Goal: Communication & Community: Answer question/provide support

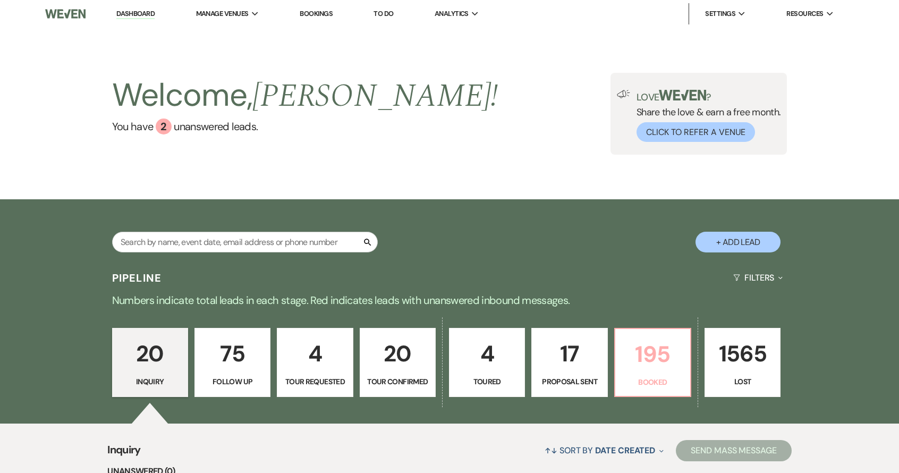
click at [673, 380] on p "Booked" at bounding box center [652, 382] width 62 height 12
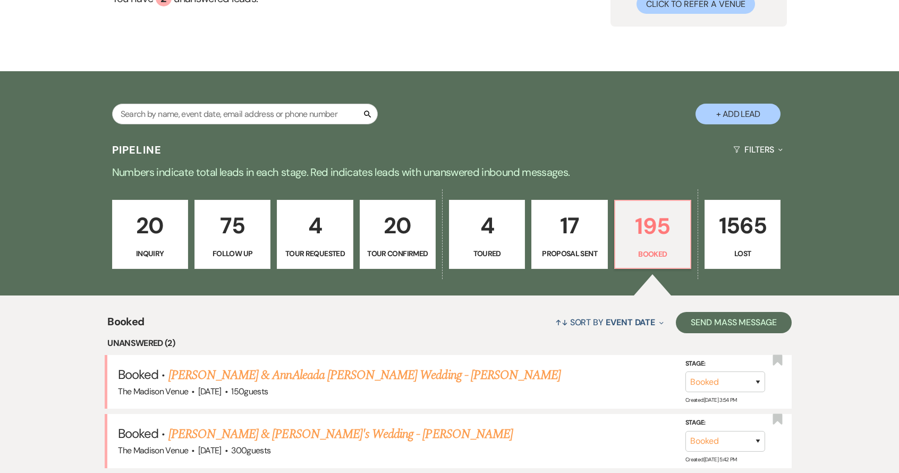
scroll to position [68, 0]
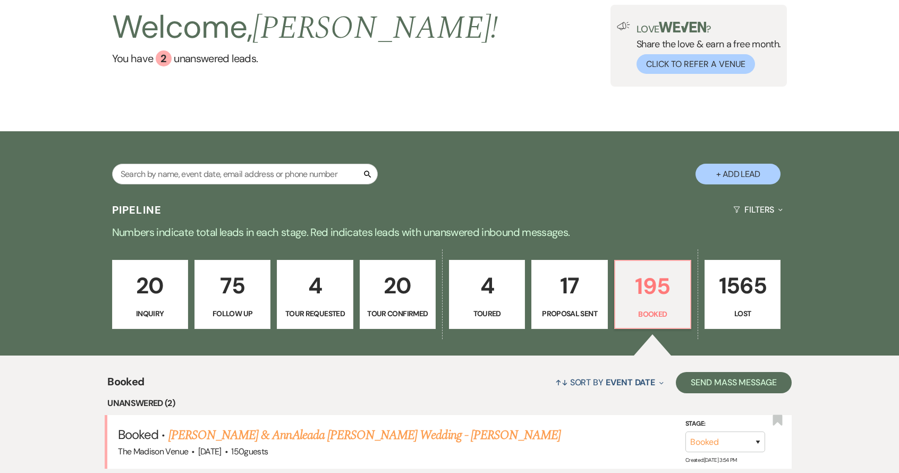
drag, startPoint x: 729, startPoint y: 172, endPoint x: 723, endPoint y: 174, distance: 6.1
click at [729, 172] on button "+ Add Lead" at bounding box center [737, 174] width 85 height 21
select select "775"
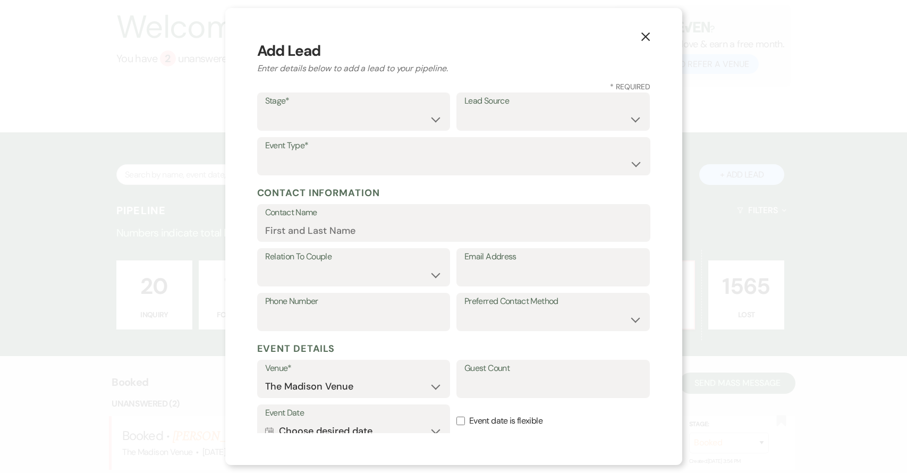
click at [644, 35] on icon "X" at bounding box center [646, 37] width 10 height 10
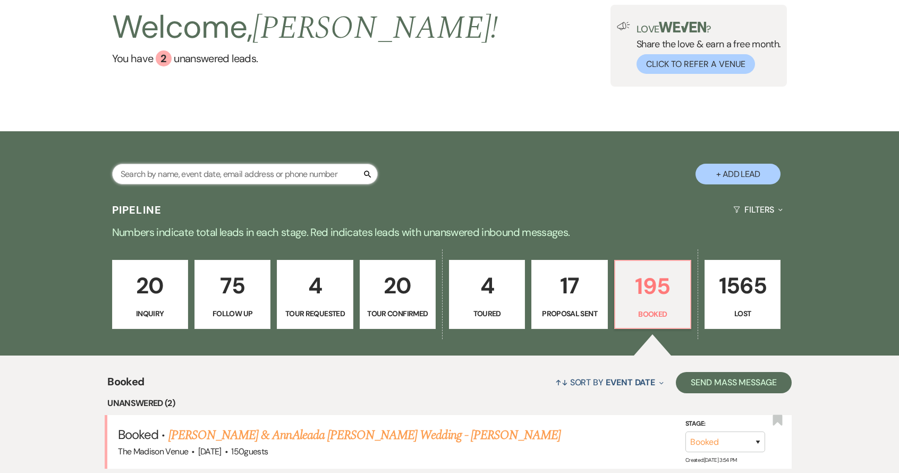
click at [221, 172] on input "text" at bounding box center [245, 174] width 266 height 21
type input "[PERSON_NAME]"
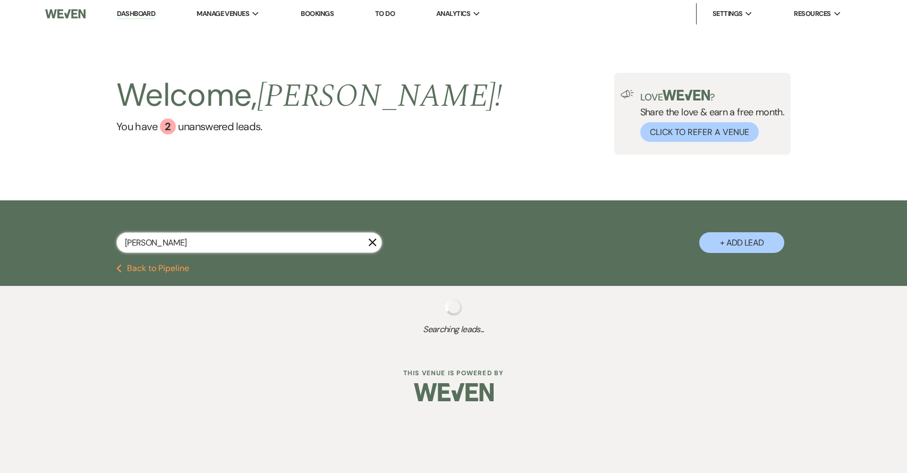
select select "8"
select select "6"
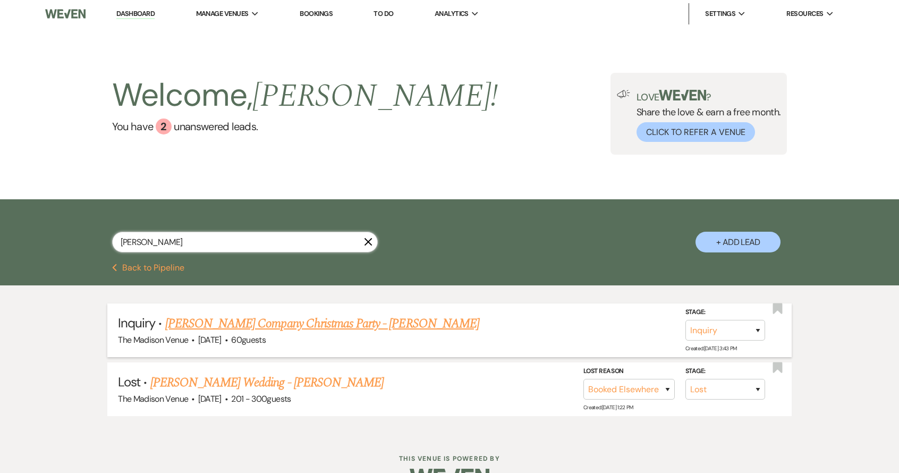
type input "[PERSON_NAME]"
click at [223, 320] on link "[PERSON_NAME] Company Christmas Party - [PERSON_NAME]" at bounding box center [322, 323] width 314 height 19
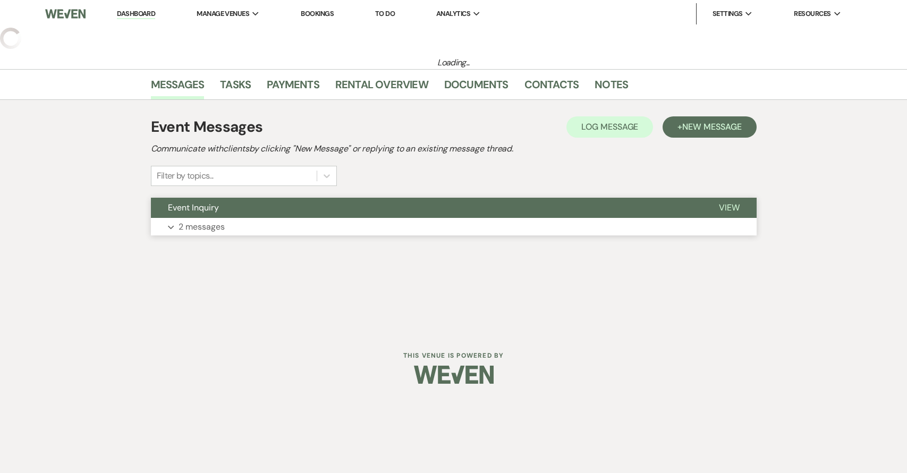
click at [528, 215] on button "Event Inquiry" at bounding box center [426, 208] width 551 height 20
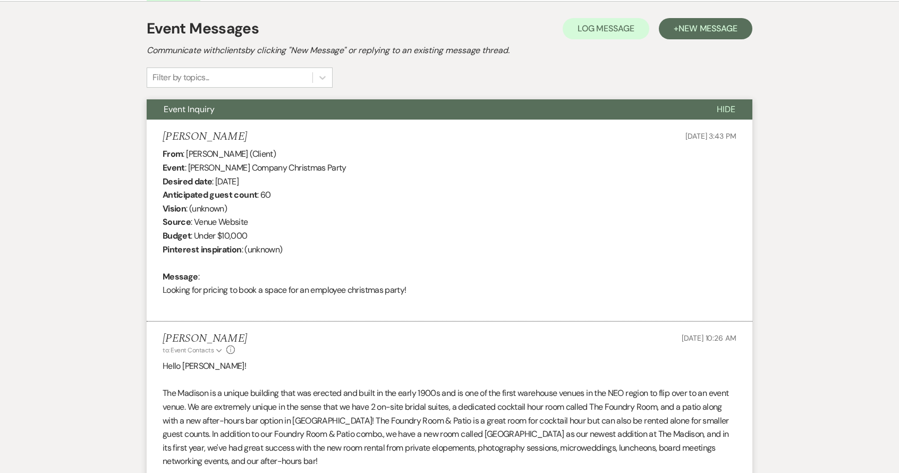
scroll to position [214, 0]
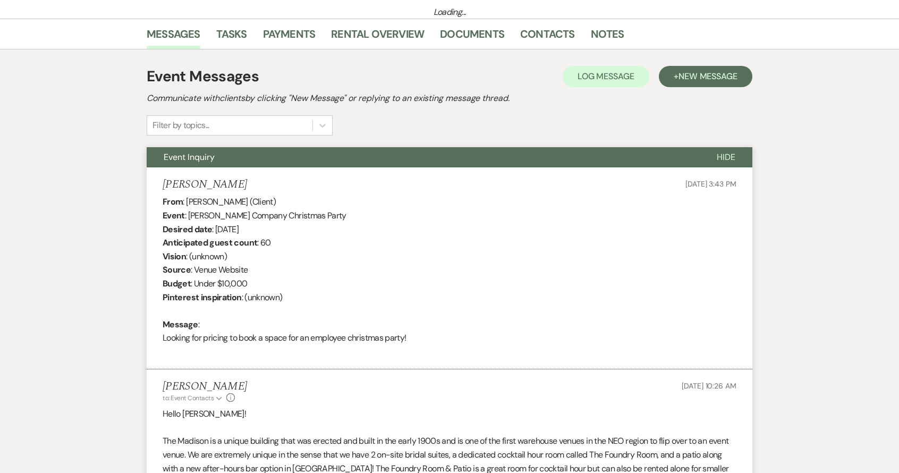
select select "5"
select select "13"
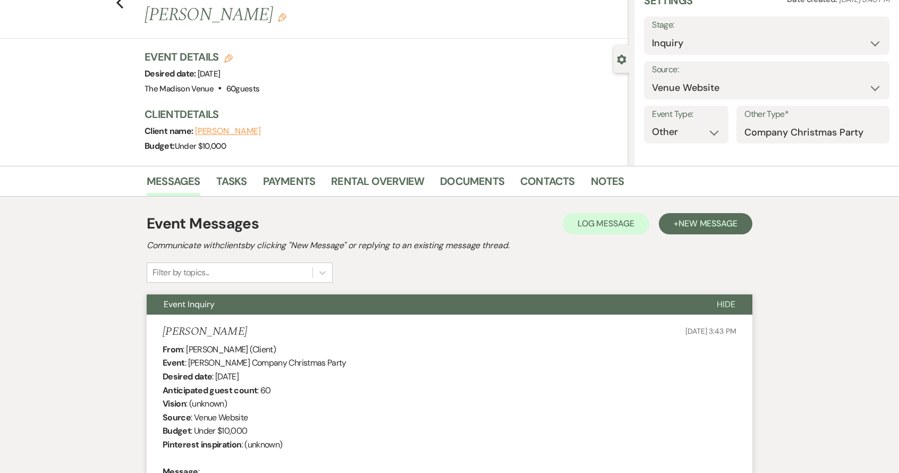
scroll to position [248, 0]
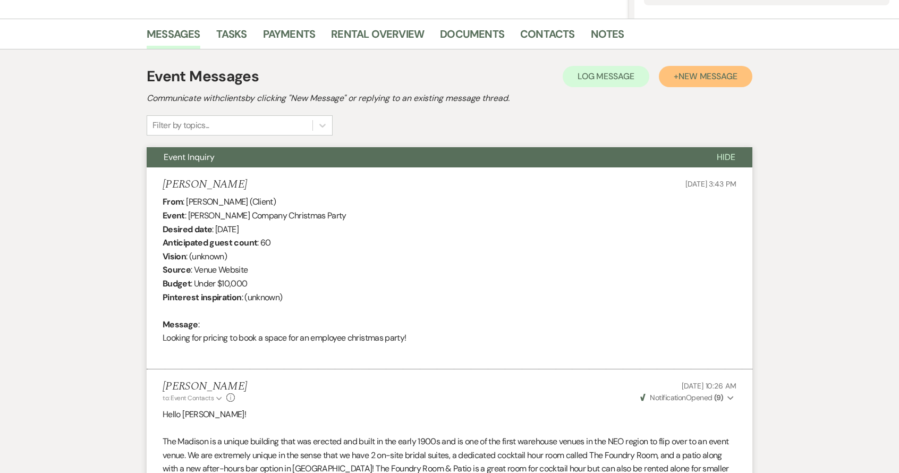
click at [706, 77] on span "New Message" at bounding box center [707, 76] width 59 height 11
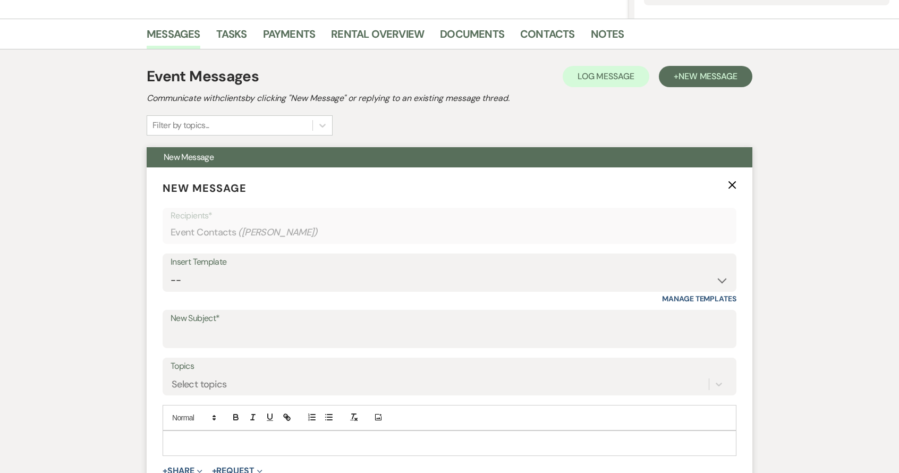
click at [731, 189] on p "New Message X" at bounding box center [450, 188] width 574 height 16
click at [732, 186] on icon "X" at bounding box center [732, 185] width 8 height 8
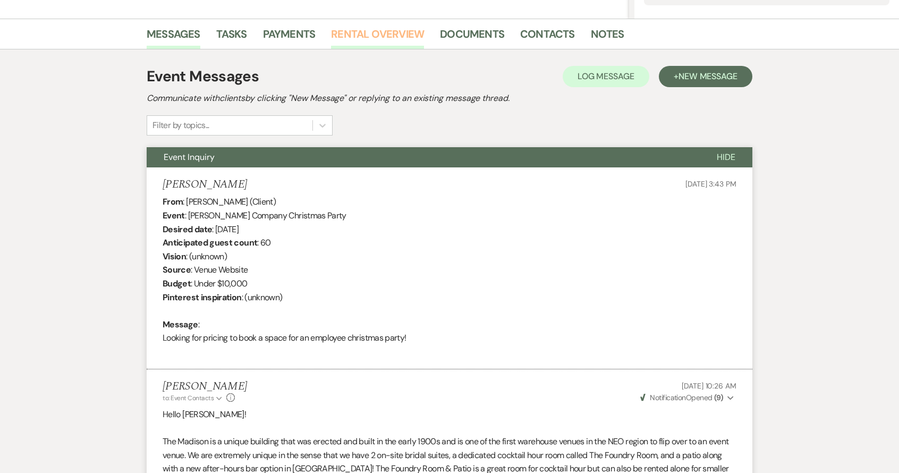
click at [357, 35] on link "Rental Overview" at bounding box center [377, 36] width 93 height 23
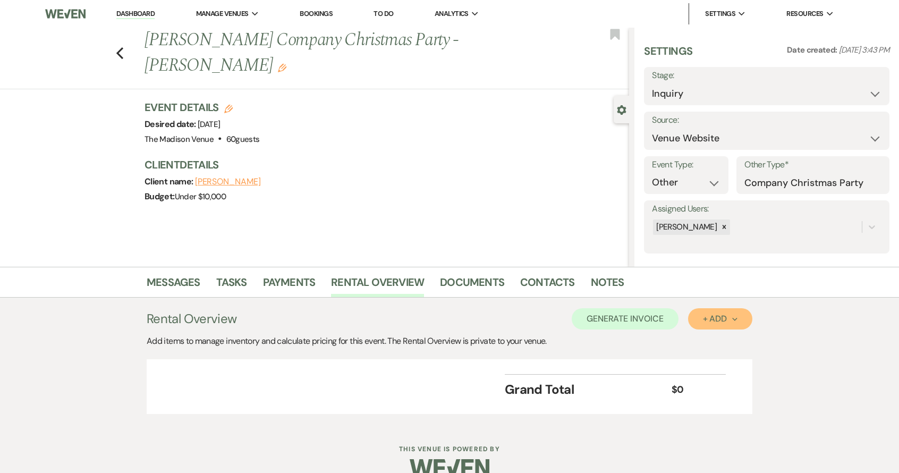
click at [713, 316] on div "+ Add Next" at bounding box center [720, 318] width 35 height 8
click at [714, 357] on button "Category" at bounding box center [716, 359] width 56 height 16
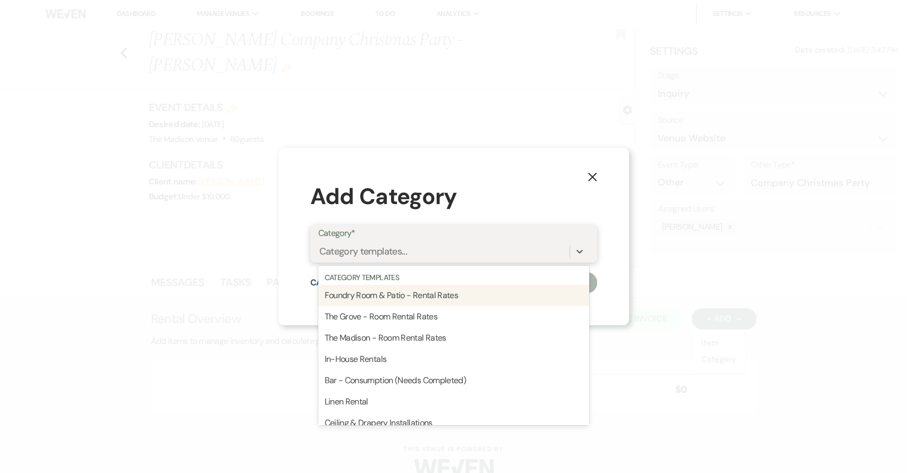
click at [396, 254] on div "Category templates..." at bounding box center [363, 251] width 88 height 14
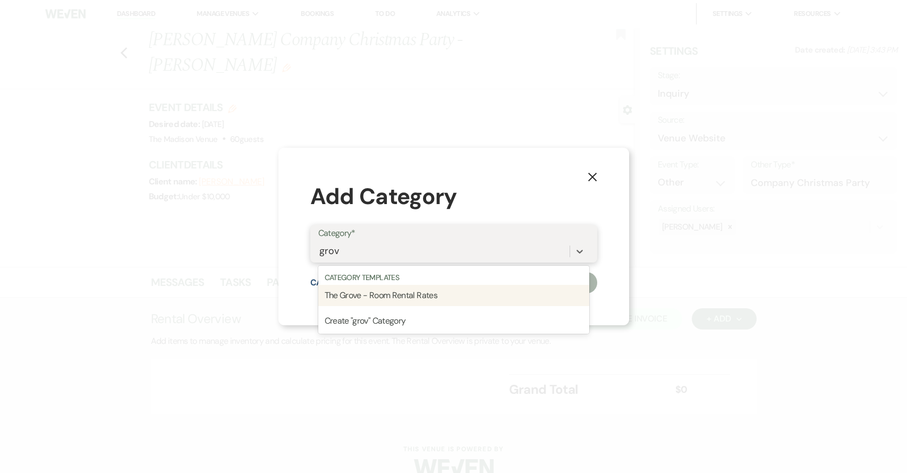
type input "grove"
click at [414, 298] on div "The Grove - Room Rental Rates" at bounding box center [453, 295] width 271 height 21
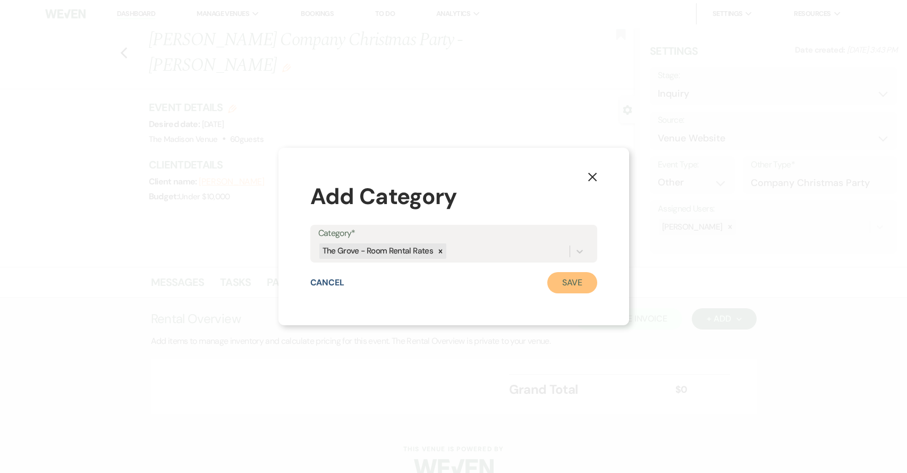
click at [560, 281] on button "Save" at bounding box center [572, 282] width 50 height 21
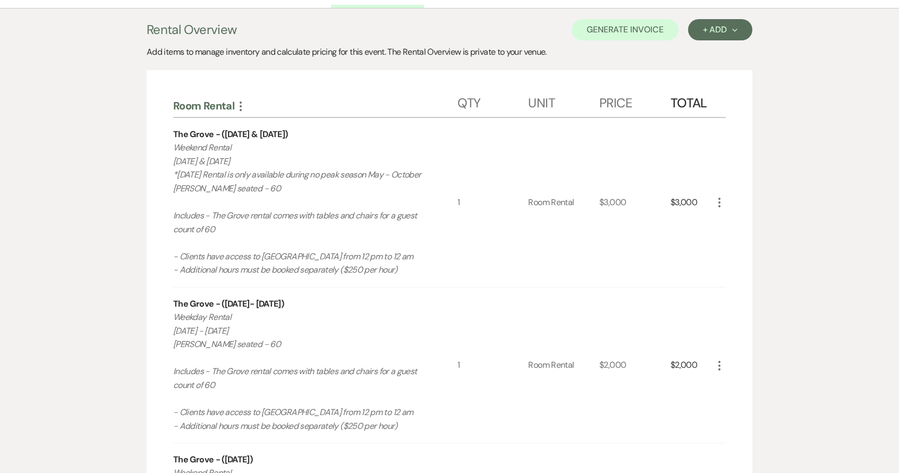
scroll to position [290, 0]
click at [718, 206] on use "button" at bounding box center [719, 202] width 2 height 10
drag, startPoint x: 736, startPoint y: 227, endPoint x: 739, endPoint y: 240, distance: 13.8
click at [739, 240] on ul "Pencil Edit X Delete" at bounding box center [741, 230] width 57 height 44
click at [756, 248] on button "X Delete" at bounding box center [741, 239] width 57 height 17
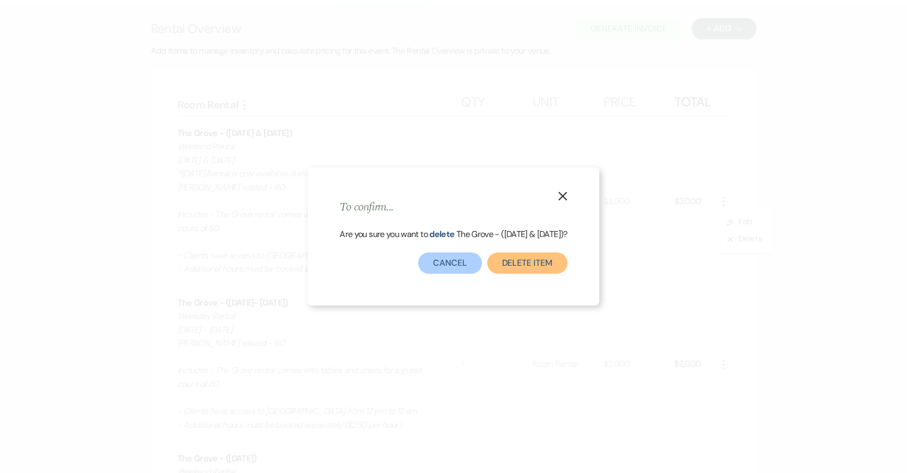
click at [531, 260] on button "Delete Item" at bounding box center [527, 262] width 80 height 21
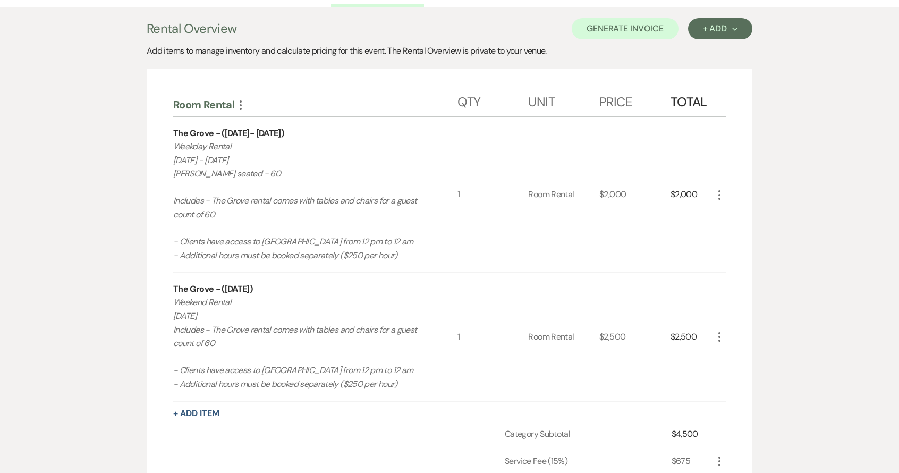
click at [714, 332] on icon "More" at bounding box center [719, 336] width 13 height 13
click at [749, 381] on button "X Delete" at bounding box center [741, 374] width 57 height 17
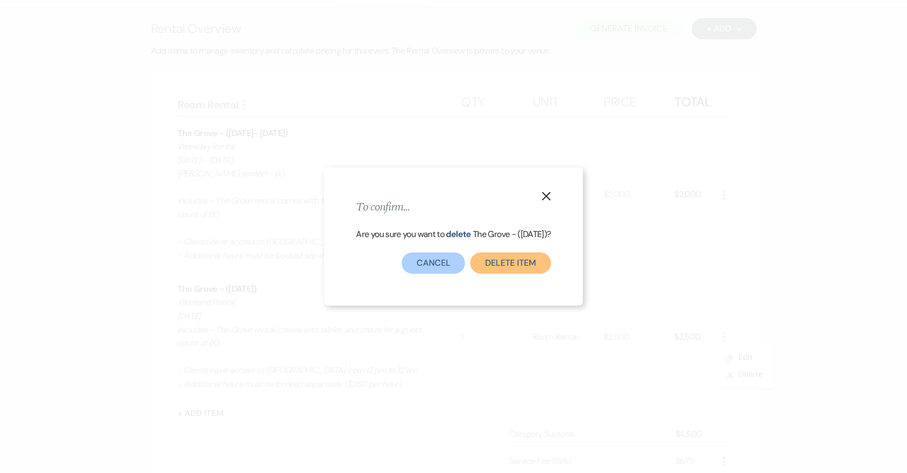
click at [496, 268] on button "Delete Item" at bounding box center [510, 262] width 80 height 21
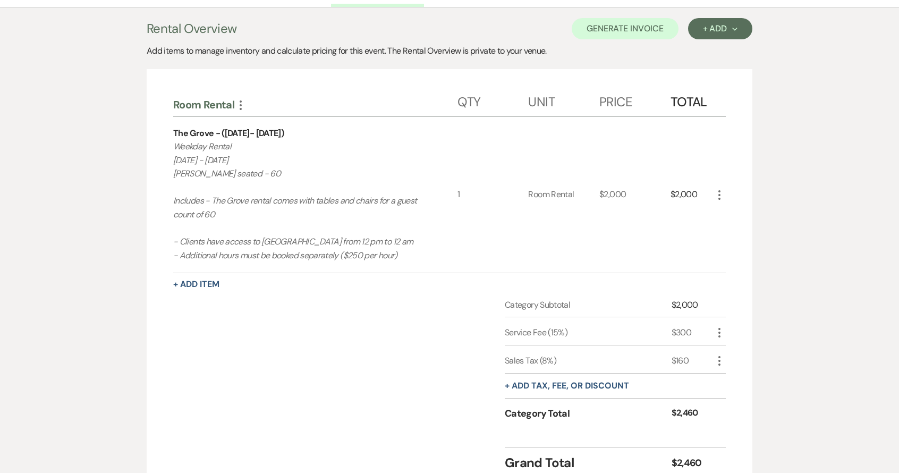
click at [720, 196] on icon "More" at bounding box center [719, 195] width 13 height 13
click at [736, 214] on button "Pencil Edit" at bounding box center [740, 215] width 55 height 17
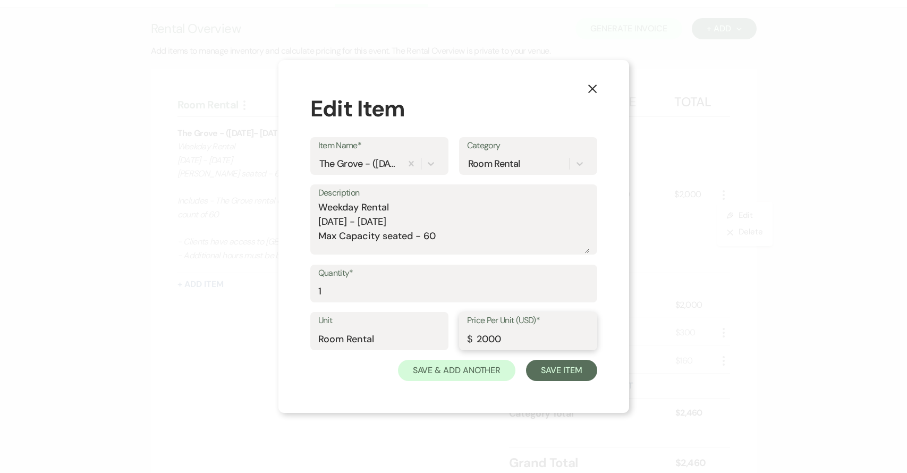
click at [524, 334] on input "2000" at bounding box center [528, 338] width 122 height 21
type input "2"
type input "1000"
click at [551, 372] on button "Save Item" at bounding box center [561, 370] width 71 height 21
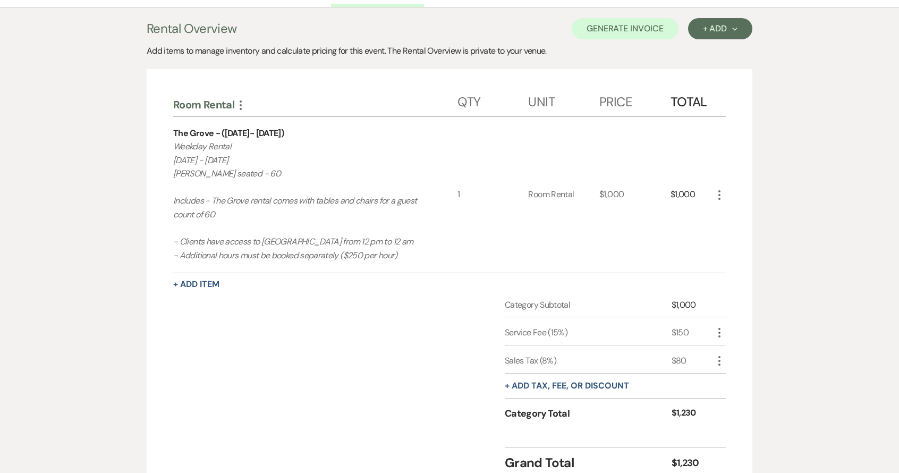
click at [308, 359] on div "Category Subtotal $1,000 Service Fee (15%) $150 More Sales Tax (8%) $80 More + …" at bounding box center [449, 368] width 552 height 141
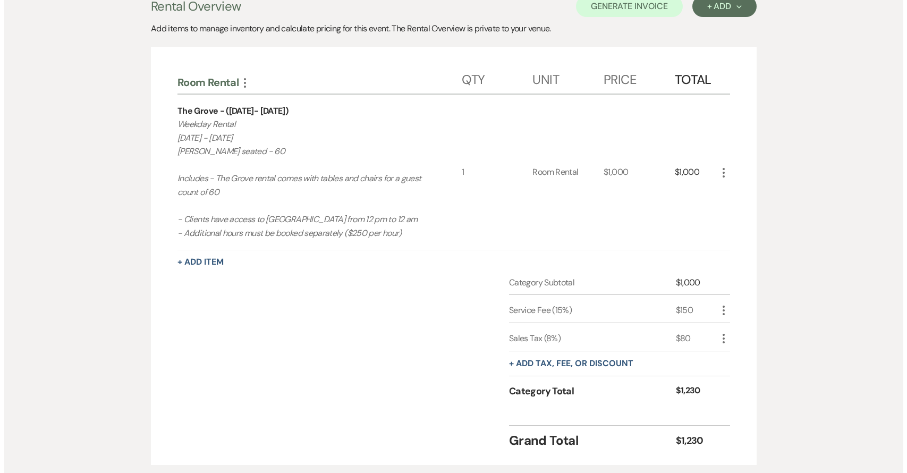
scroll to position [261, 0]
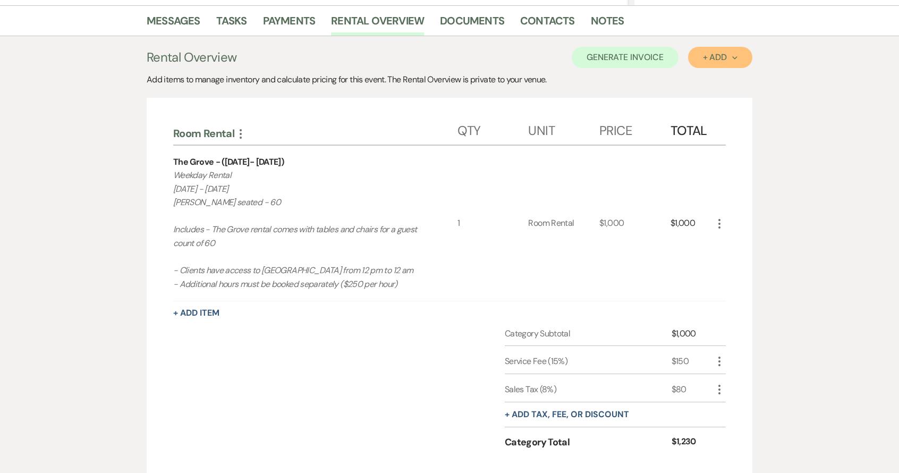
click at [718, 59] on div "+ Add Next" at bounding box center [720, 57] width 35 height 8
click at [712, 94] on button "Category" at bounding box center [716, 98] width 56 height 16
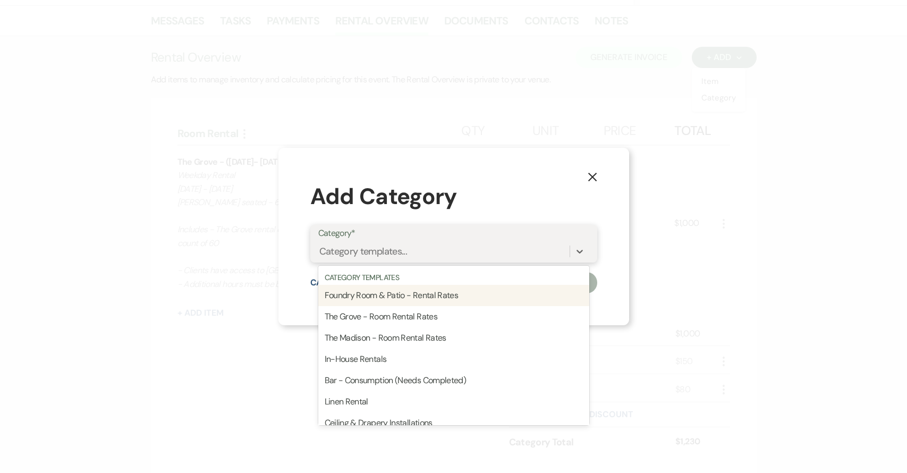
click at [453, 249] on div "Category templates..." at bounding box center [443, 251] width 251 height 19
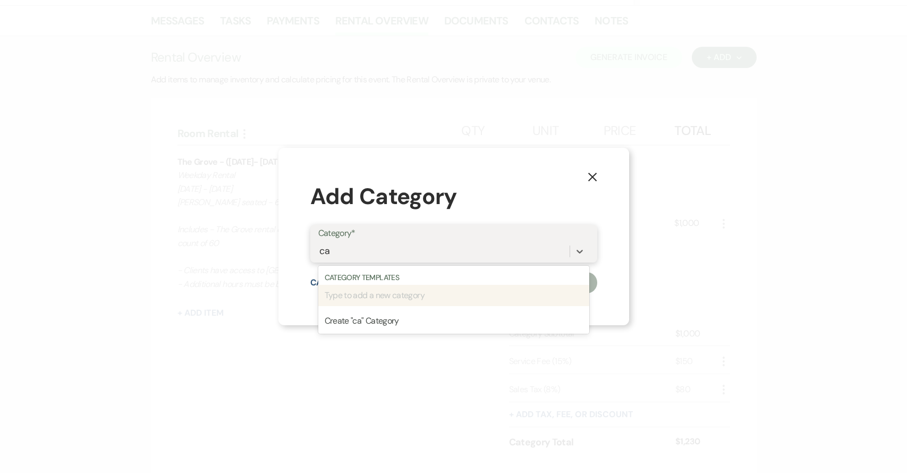
type input "c"
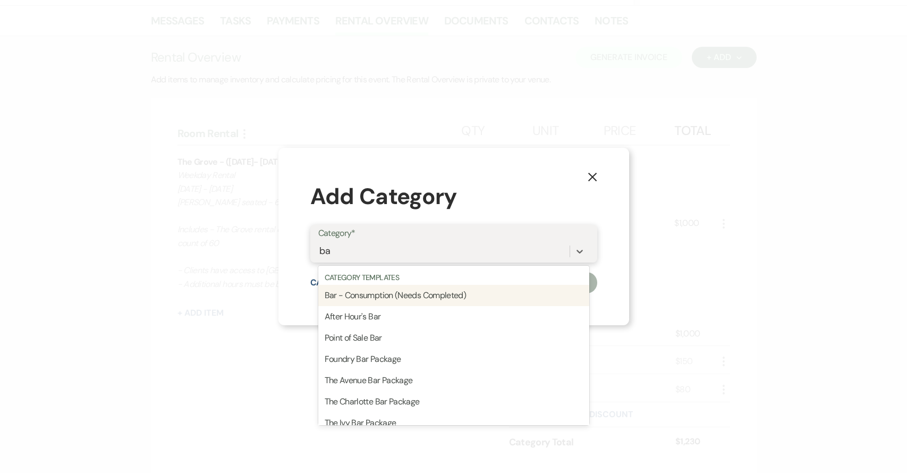
type input "b"
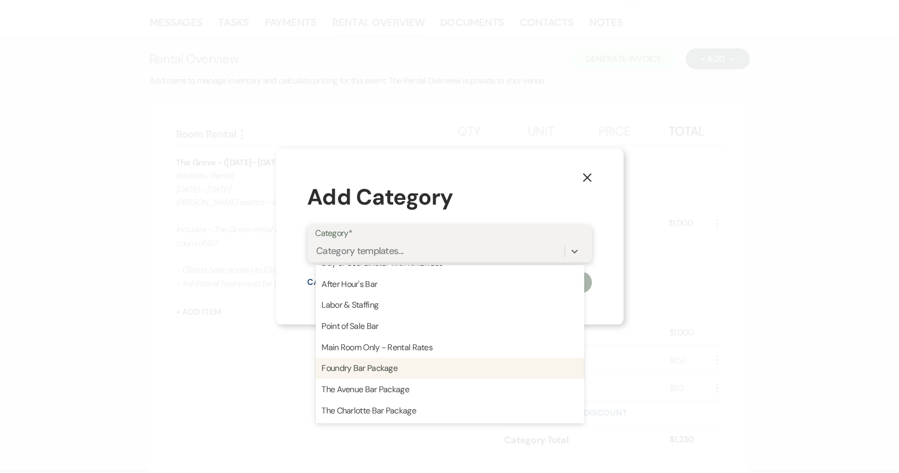
scroll to position [178, 0]
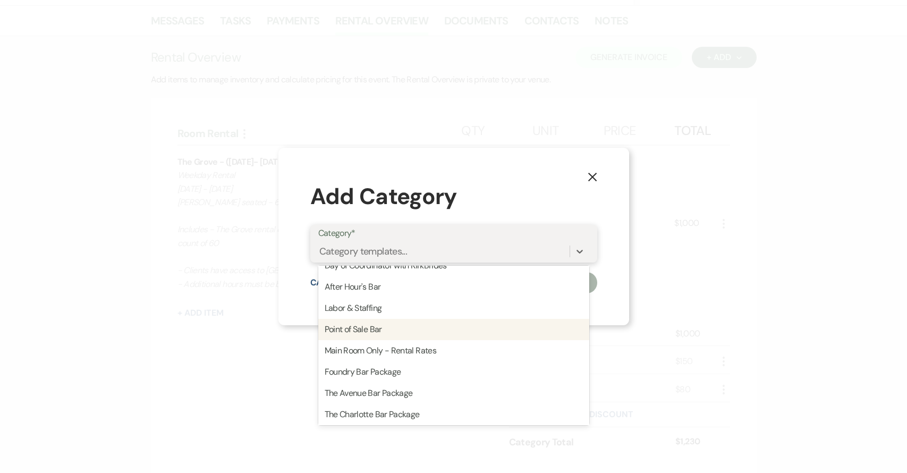
click at [382, 329] on div "Point of Sale Bar" at bounding box center [453, 329] width 271 height 21
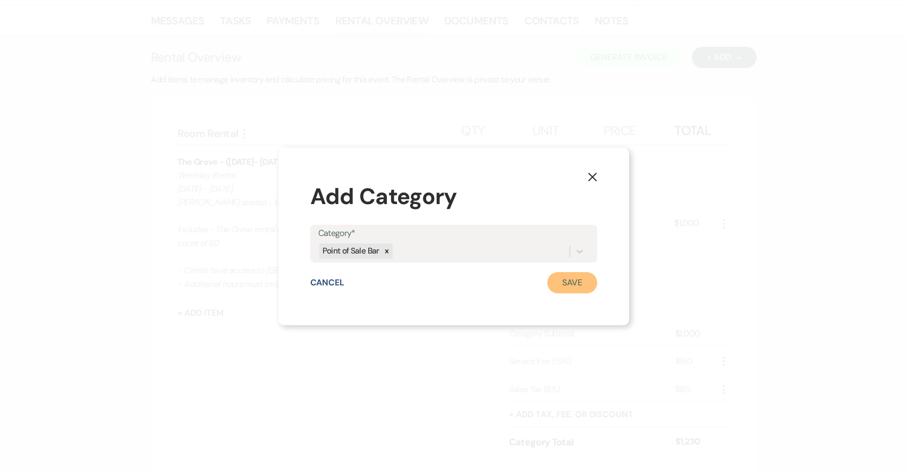
click at [577, 288] on button "Save" at bounding box center [572, 282] width 50 height 21
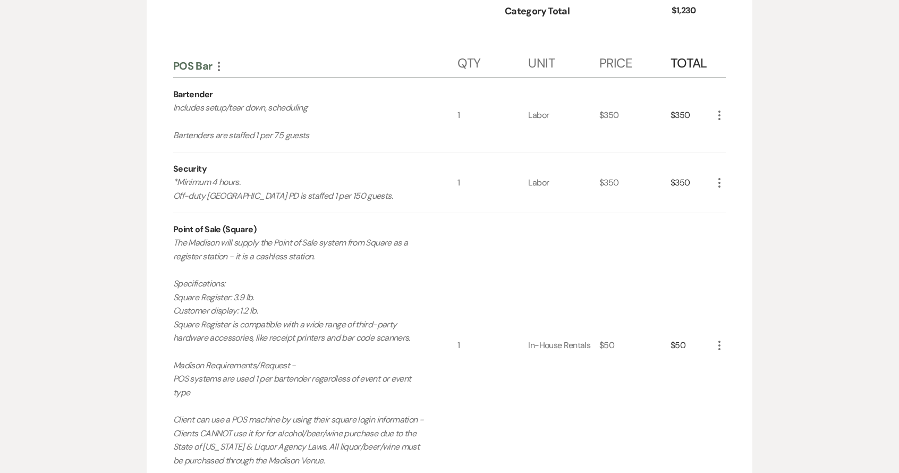
scroll to position [698, 0]
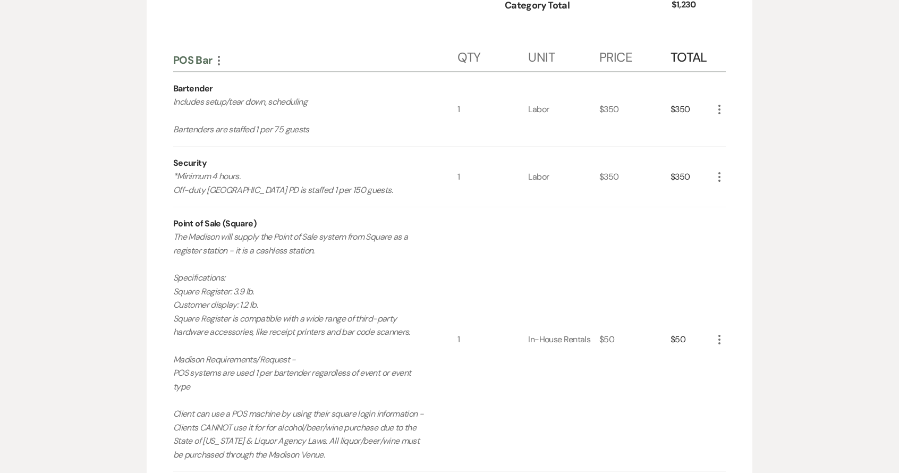
click at [721, 341] on icon "More" at bounding box center [719, 339] width 13 height 13
click at [738, 376] on button "X Delete" at bounding box center [741, 377] width 57 height 17
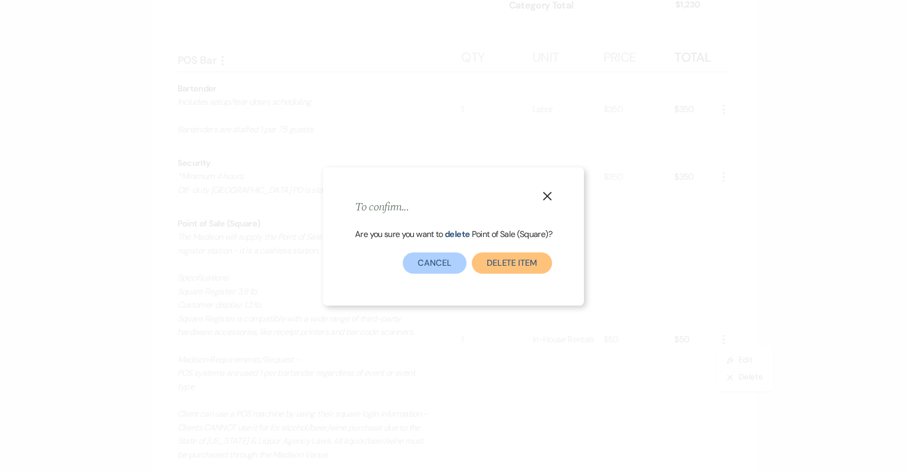
click at [534, 268] on button "Delete Item" at bounding box center [512, 262] width 80 height 21
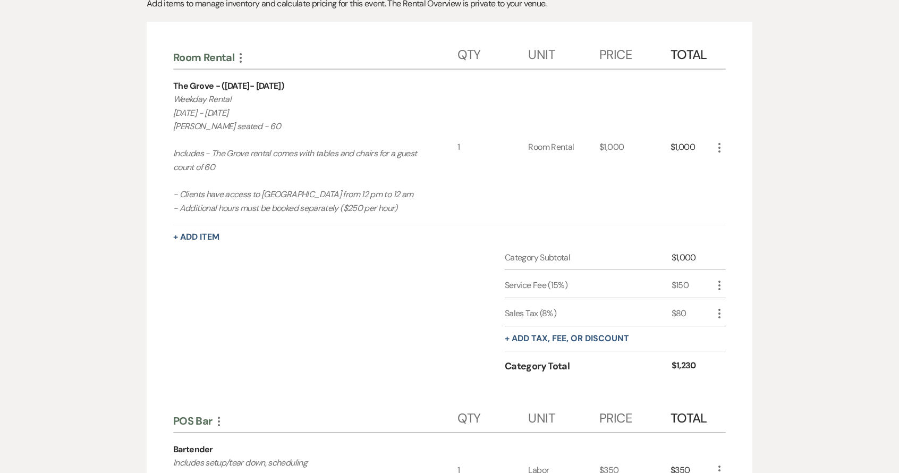
scroll to position [294, 0]
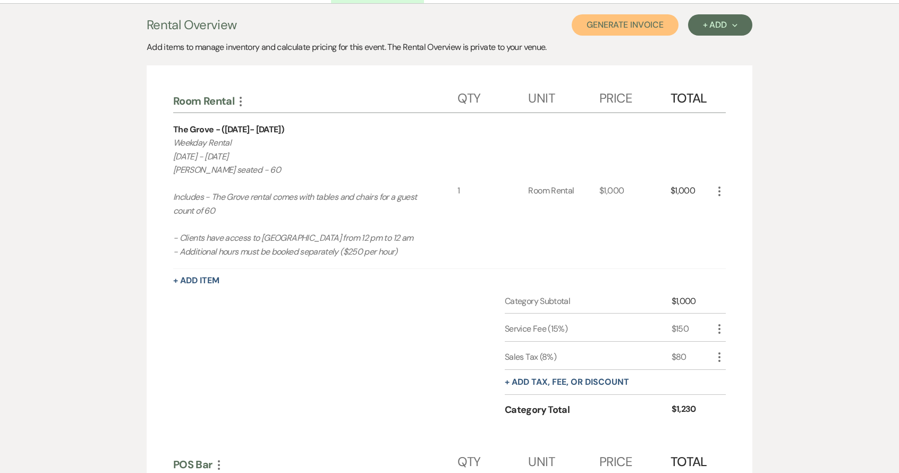
click at [630, 27] on button "Generate Invoice" at bounding box center [624, 24] width 107 height 21
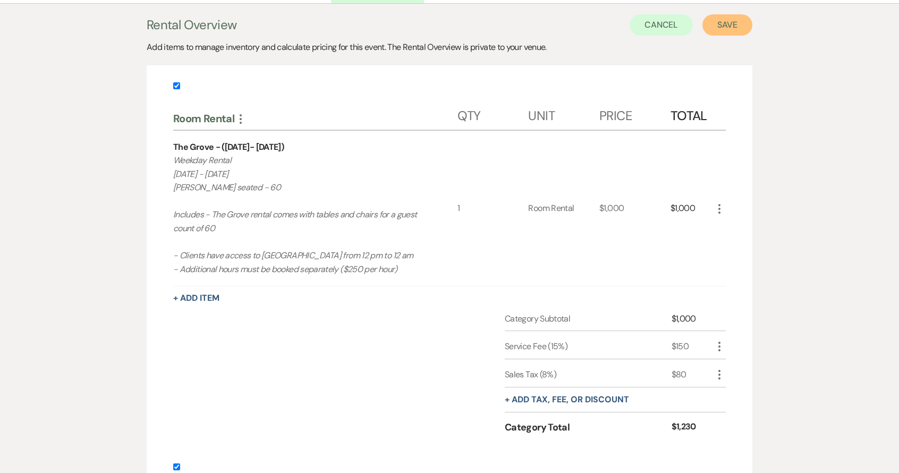
click at [729, 34] on button "Save" at bounding box center [727, 24] width 50 height 21
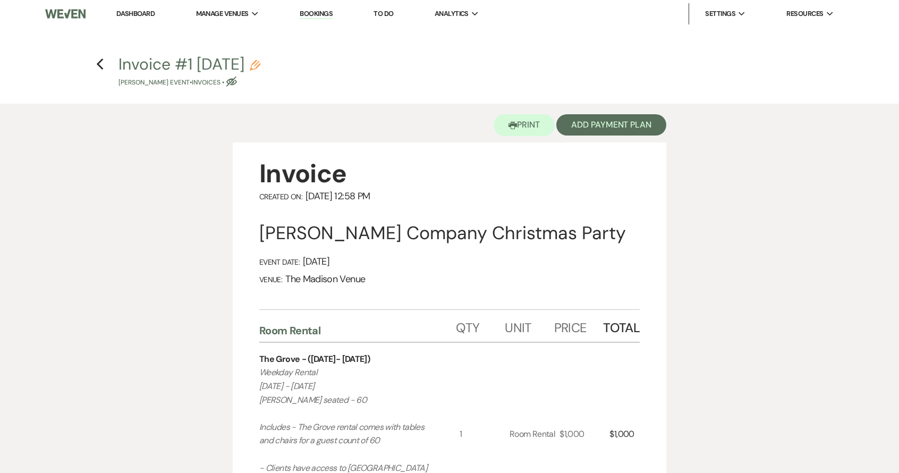
click at [260, 64] on use "button" at bounding box center [255, 65] width 11 height 11
select select "22"
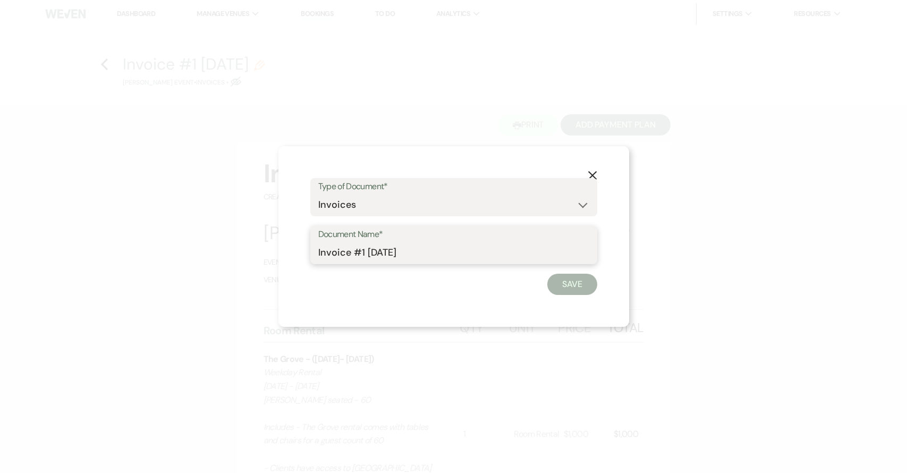
click at [370, 249] on input "Invoice #1 [DATE]" at bounding box center [453, 252] width 271 height 21
type input "Proposal"
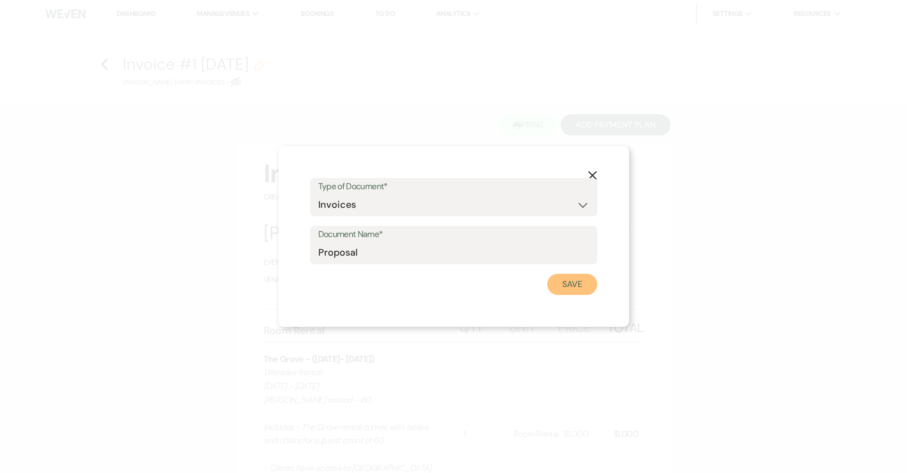
click at [595, 286] on button "Save" at bounding box center [572, 284] width 50 height 21
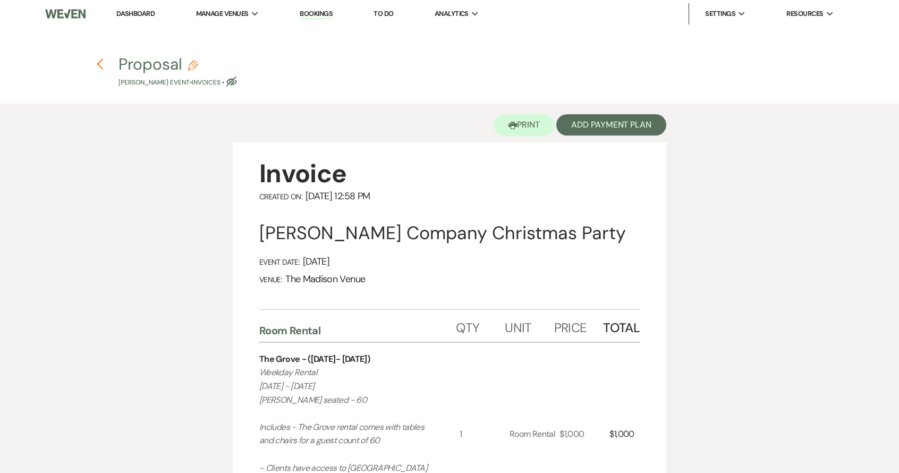
click at [100, 67] on use "button" at bounding box center [99, 64] width 7 height 12
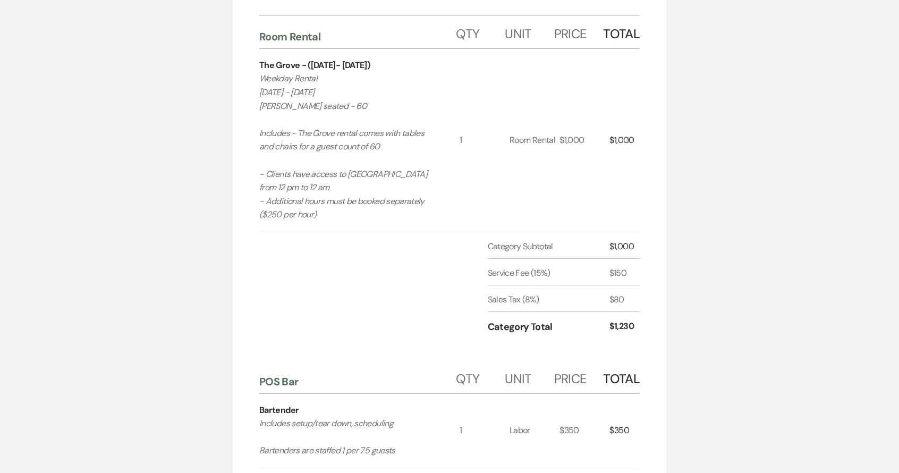
select select "5"
select select "13"
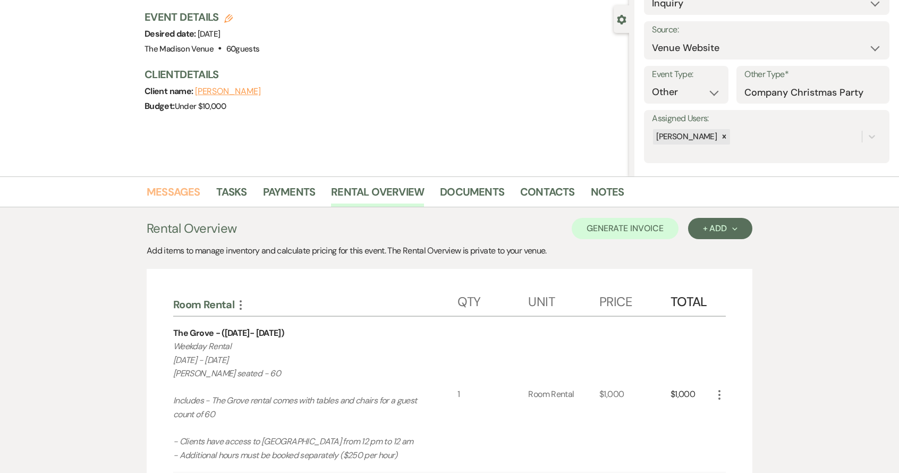
click at [170, 189] on link "Messages" at bounding box center [174, 194] width 54 height 23
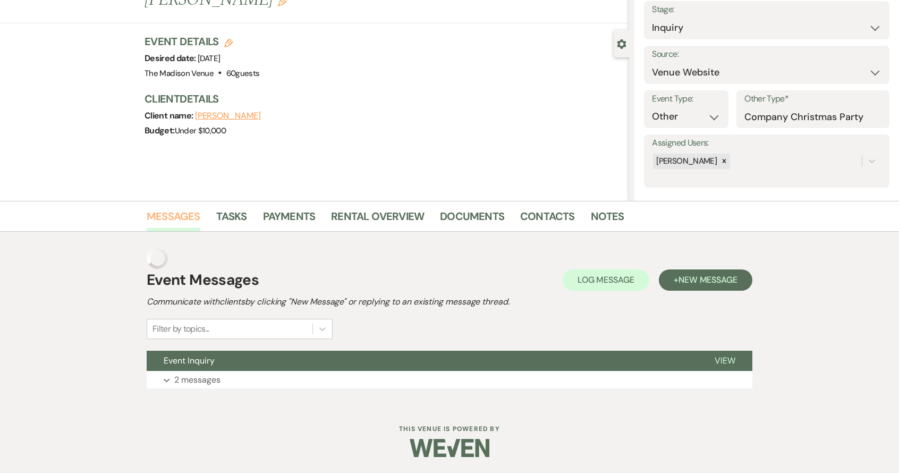
scroll to position [45, 0]
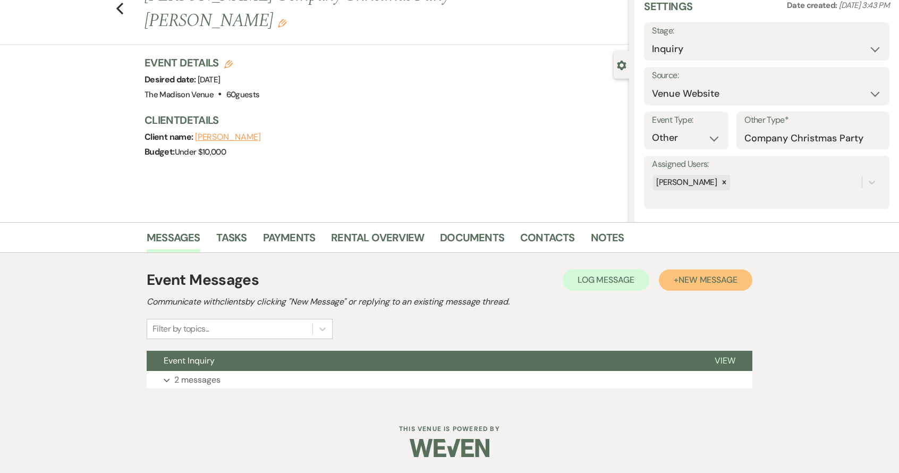
click at [682, 283] on span "New Message" at bounding box center [707, 279] width 59 height 11
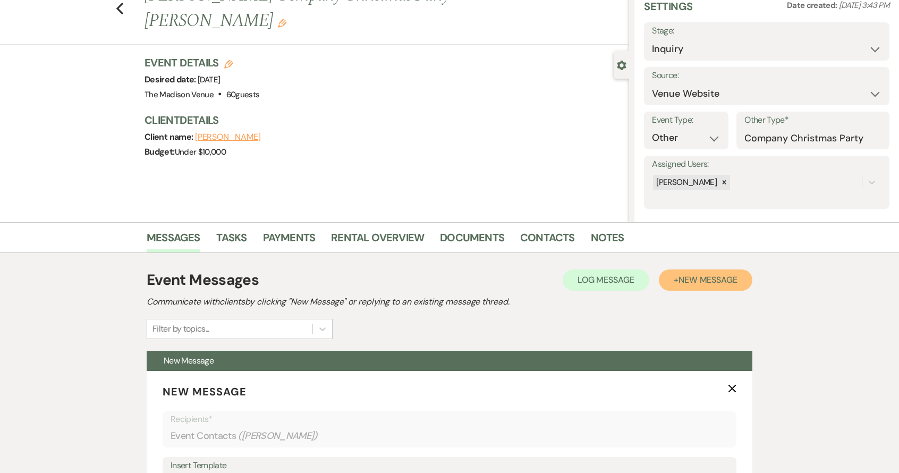
scroll to position [410, 0]
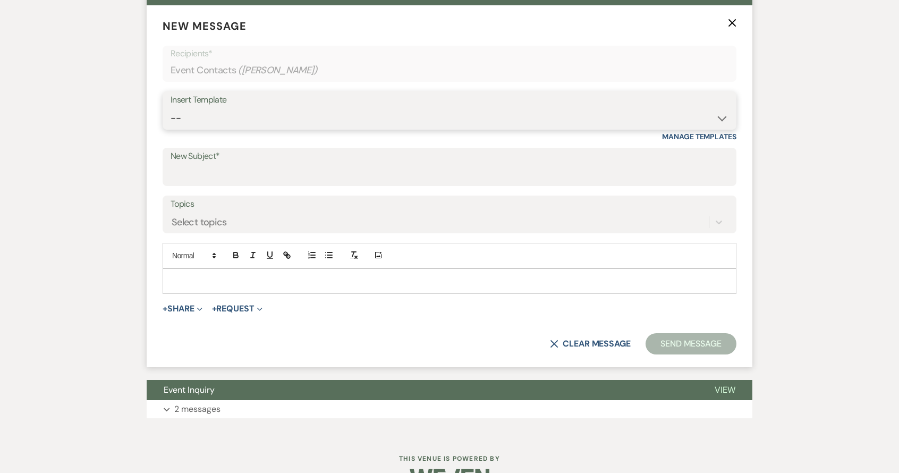
click at [231, 122] on select "-- Weven Planning Portal Introduction (Booked Events) Corporate Lead Follow Up …" at bounding box center [449, 118] width 558 height 21
select select "3706"
click at [170, 108] on select "-- Weven Planning Portal Introduction (Booked Events) Corporate Lead Follow Up …" at bounding box center [449, 118] width 558 height 21
type input "The Madison Venue | Proposal & Contract Agreement"
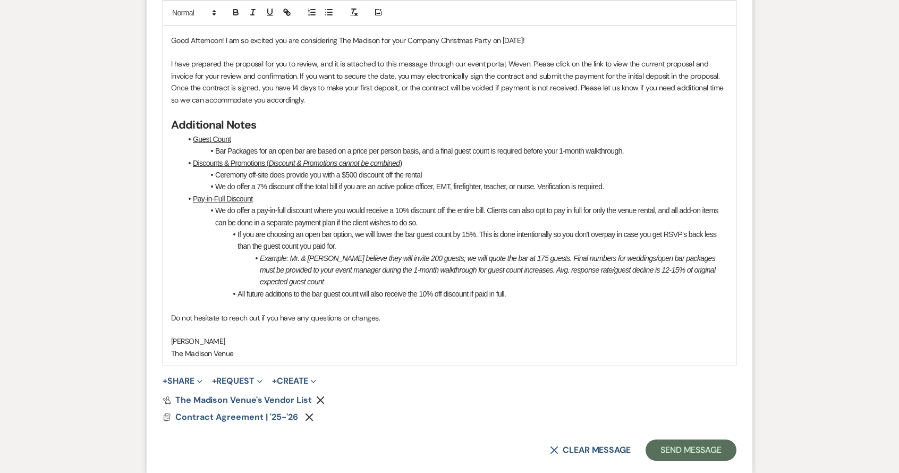
scroll to position [660, 0]
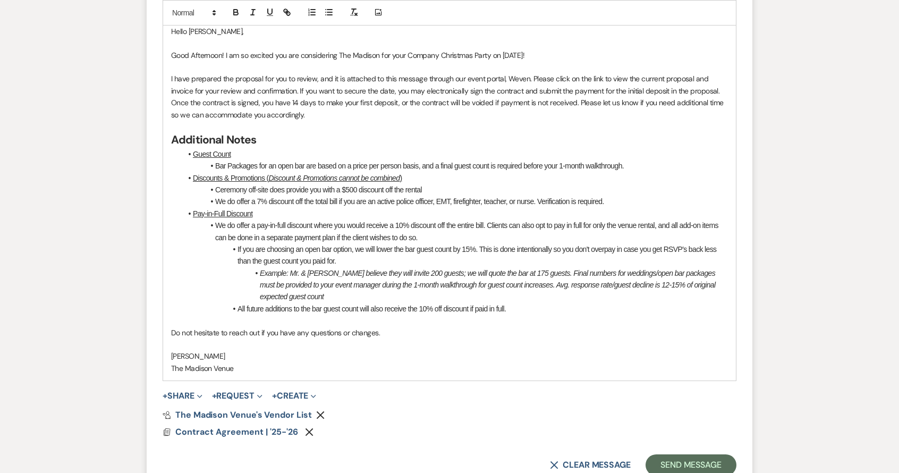
click at [233, 33] on p "Hello [PERSON_NAME]," at bounding box center [449, 31] width 557 height 12
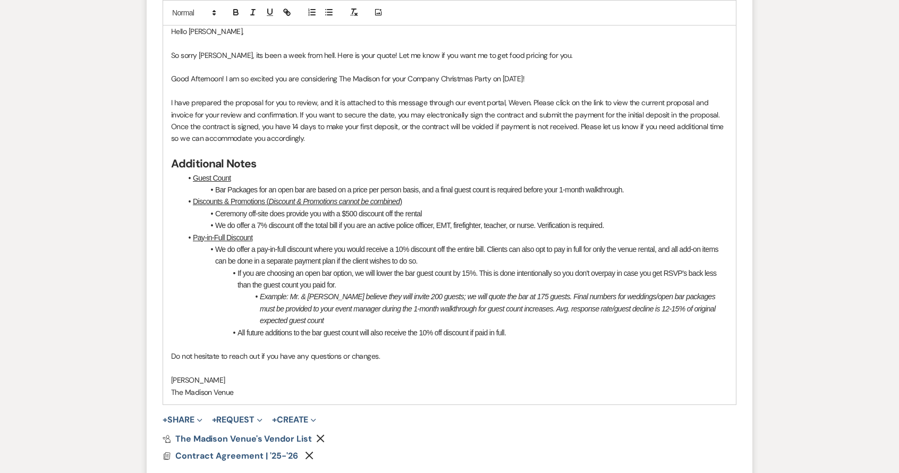
scroll to position [833, 0]
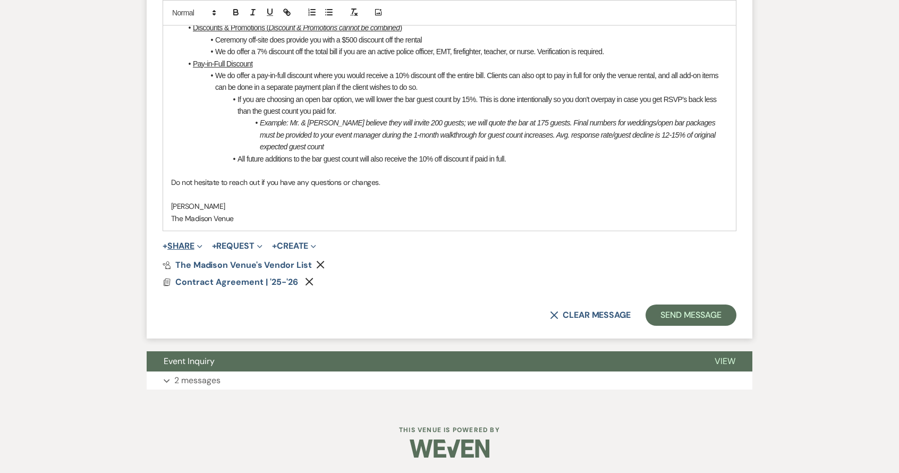
click at [187, 249] on button "+ Share Expand" at bounding box center [183, 246] width 40 height 8
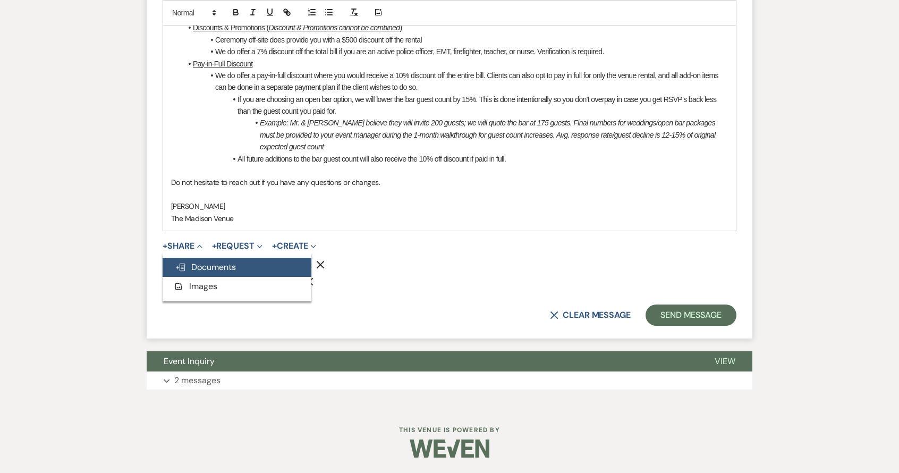
click at [218, 266] on span "Doc Upload Documents" at bounding box center [205, 266] width 61 height 11
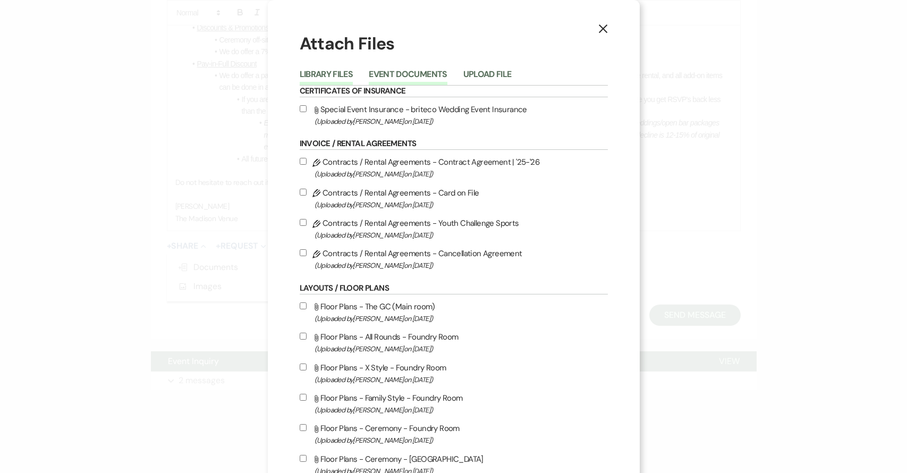
click at [377, 75] on button "Event Documents" at bounding box center [408, 77] width 78 height 15
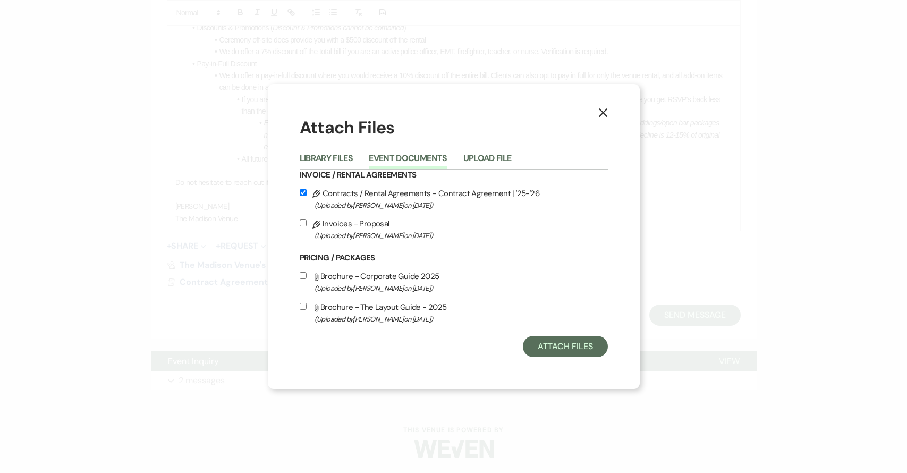
click at [305, 225] on input "Pencil Invoices - Proposal (Uploaded by [PERSON_NAME] on [DATE] )" at bounding box center [303, 222] width 7 height 7
checkbox input "true"
click at [543, 325] on span "(Uploaded by [PERSON_NAME] on [DATE] )" at bounding box center [460, 319] width 293 height 12
click at [306, 310] on input "Attach File Brochure - The Layout Guide - 2025 (Uploaded by [PERSON_NAME] on [D…" at bounding box center [303, 306] width 7 height 7
checkbox input "true"
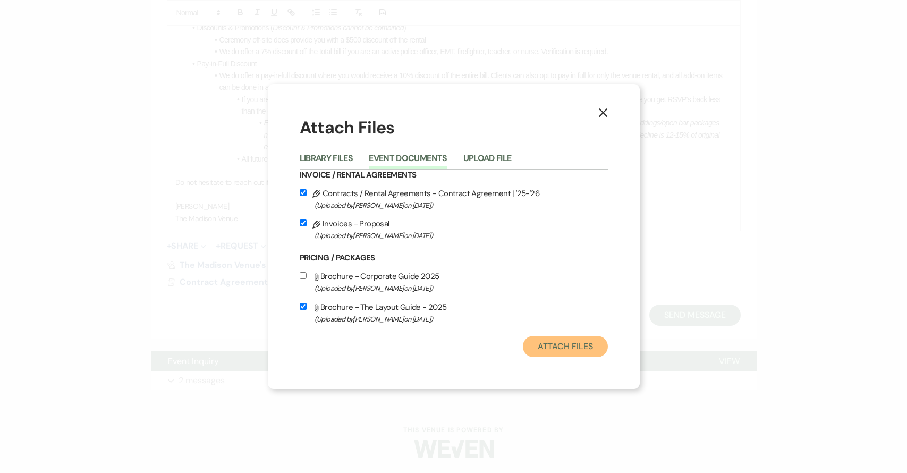
click at [559, 344] on button "Attach Files" at bounding box center [565, 346] width 84 height 21
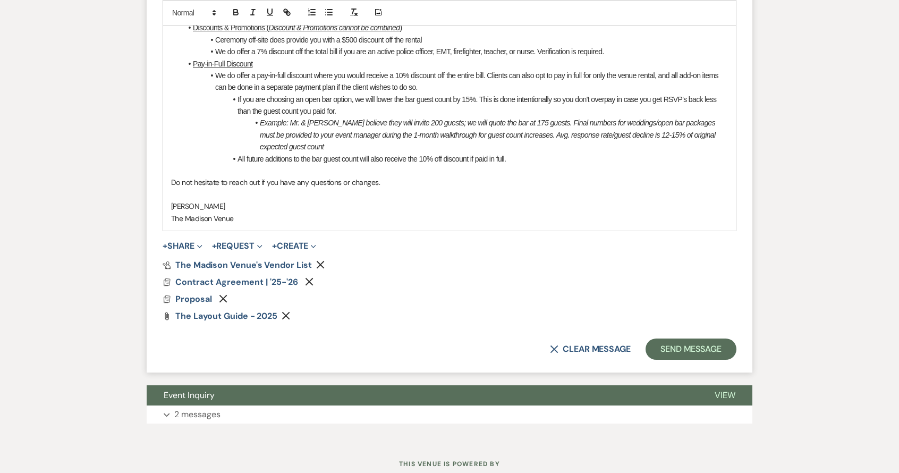
click at [287, 314] on icon "Remove" at bounding box center [285, 315] width 8 height 8
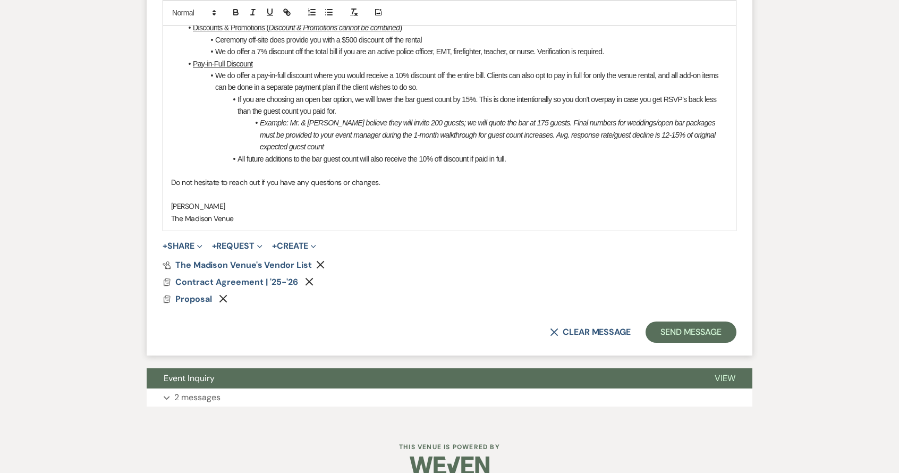
click at [693, 330] on button "Send Message" at bounding box center [690, 331] width 91 height 21
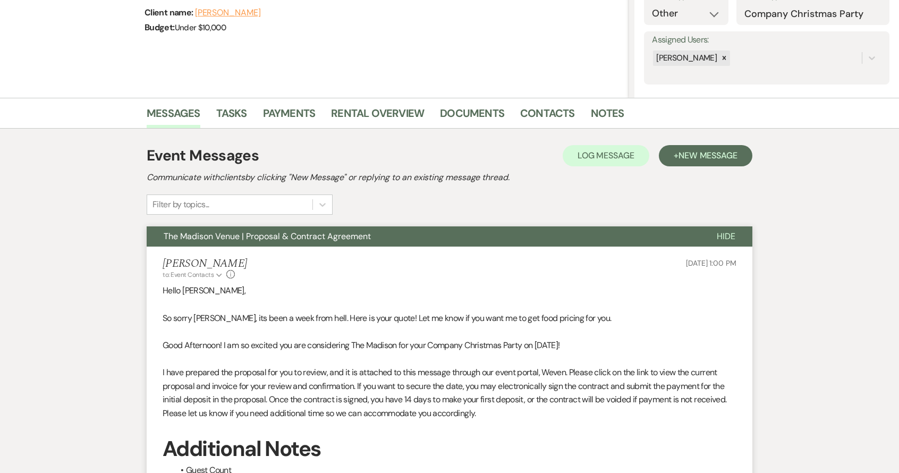
scroll to position [0, 0]
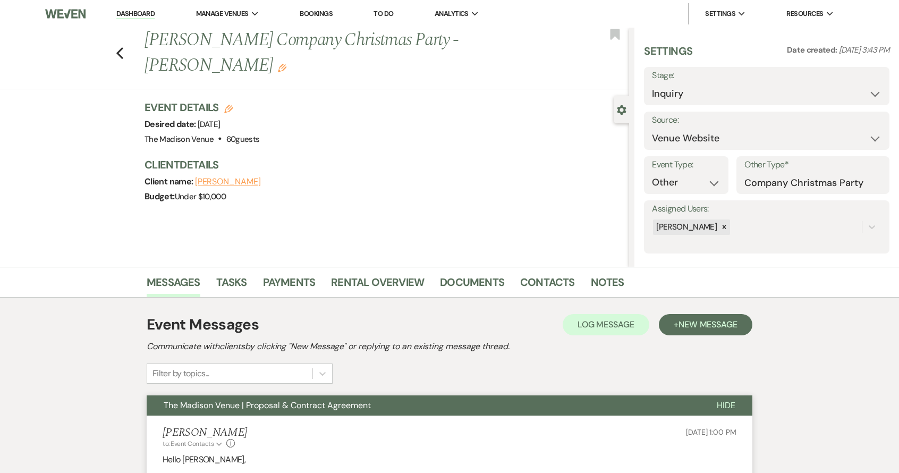
click at [149, 13] on link "Dashboard" at bounding box center [135, 14] width 38 height 10
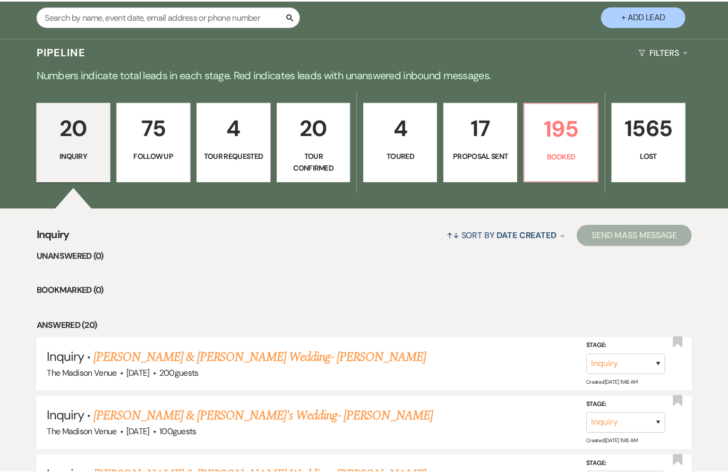
scroll to position [208, 0]
